Goal: Task Accomplishment & Management: Use online tool/utility

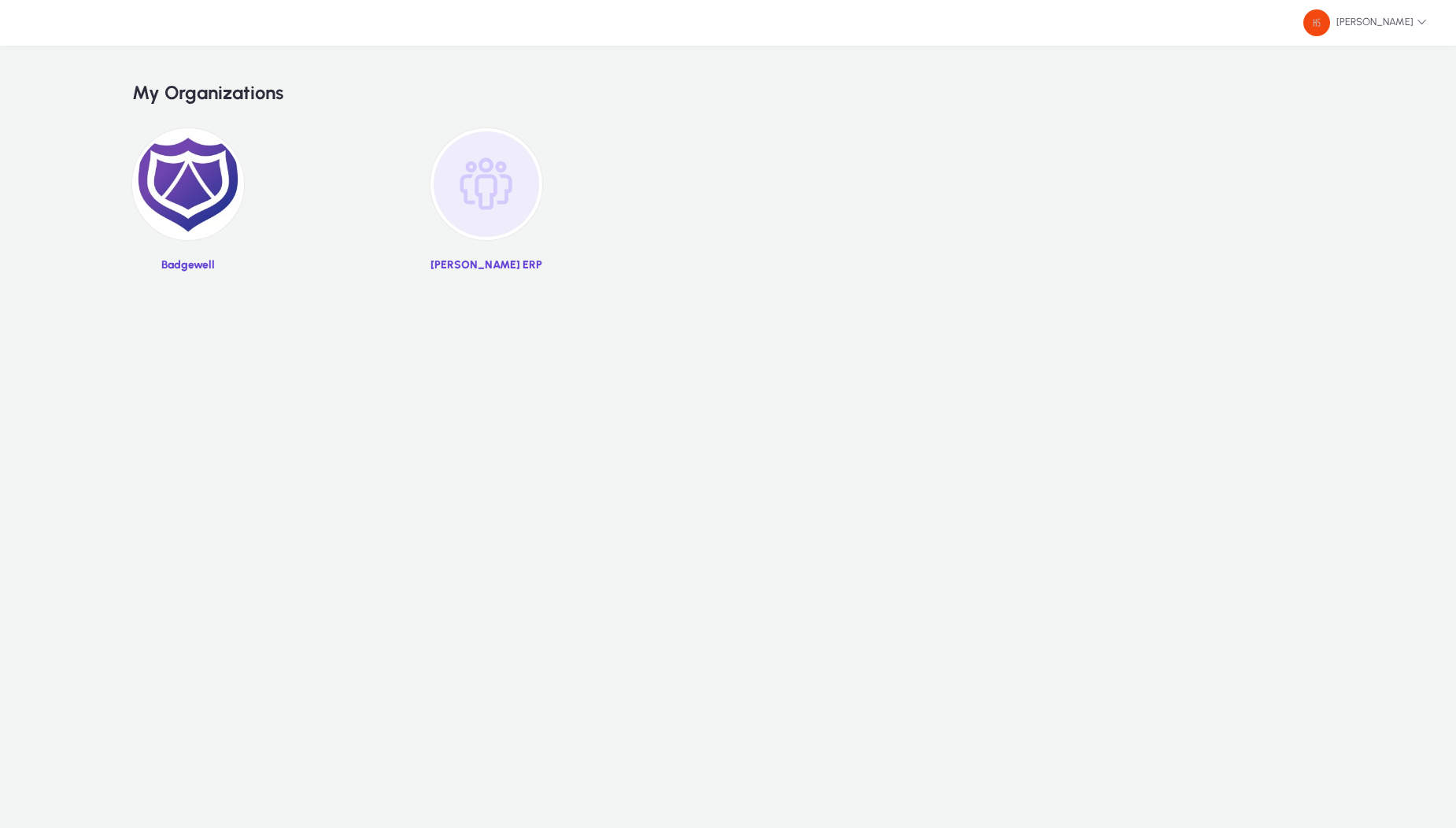
click at [180, 206] on img at bounding box center [188, 184] width 111 height 111
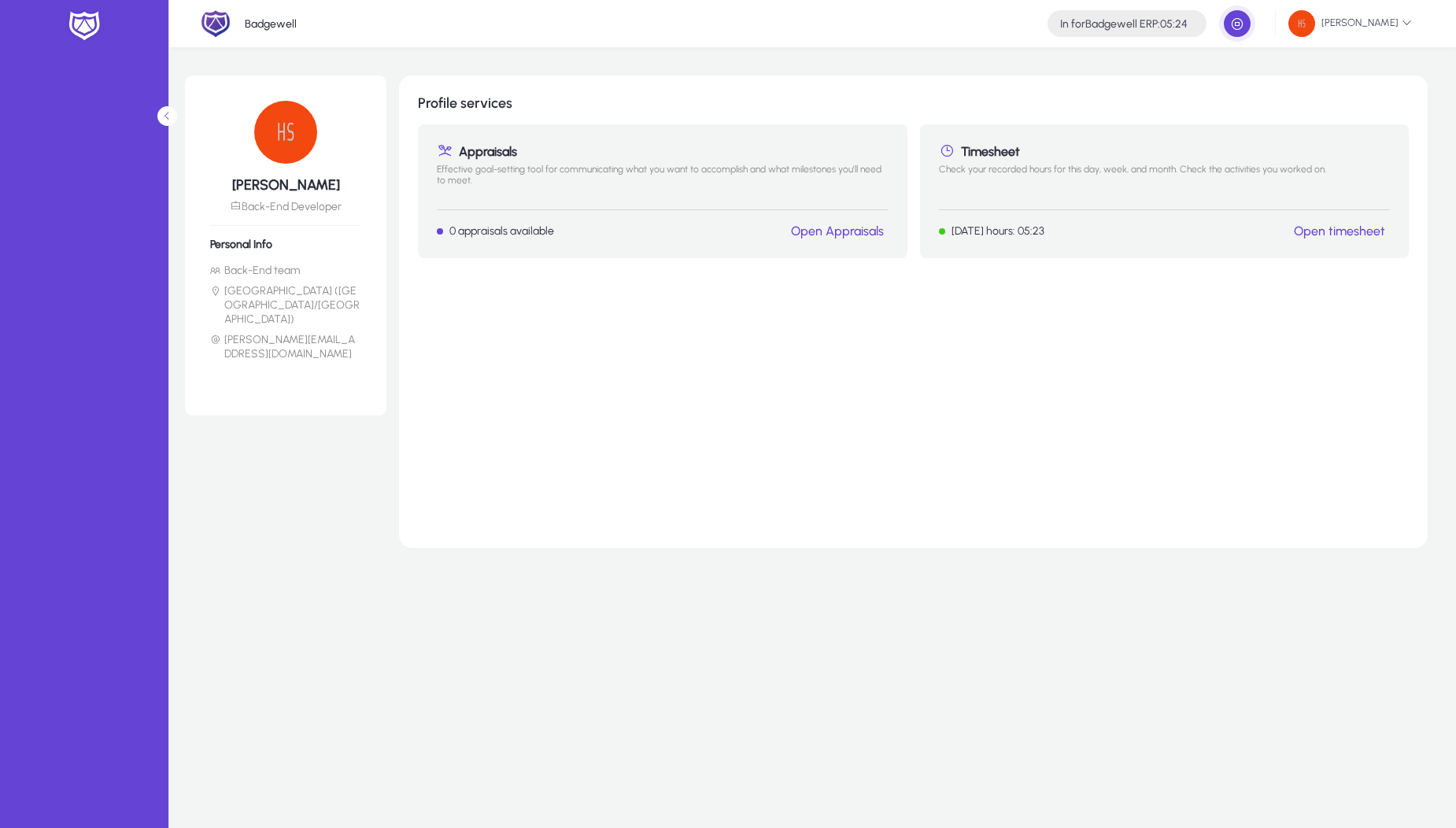
click at [1360, 223] on button "Open timesheet" at bounding box center [1339, 231] width 100 height 17
click at [1334, 233] on link "Open timesheet" at bounding box center [1340, 231] width 91 height 15
